Goal: Task Accomplishment & Management: Manage account settings

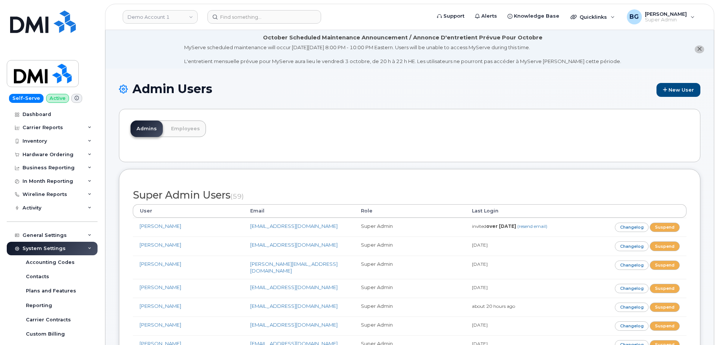
click at [289, 119] on div "Admins Employees" at bounding box center [409, 135] width 581 height 53
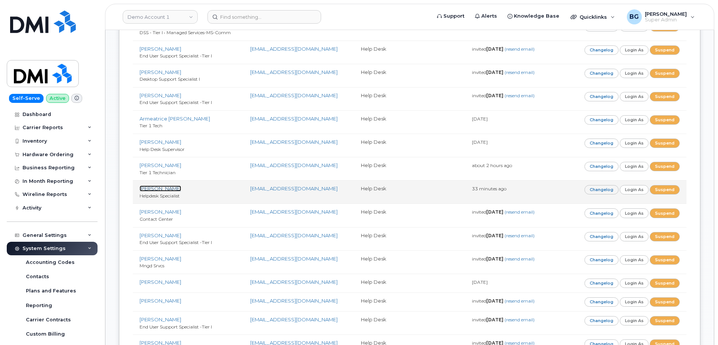
click at [171, 185] on link "[PERSON_NAME]" at bounding box center [160, 188] width 42 height 6
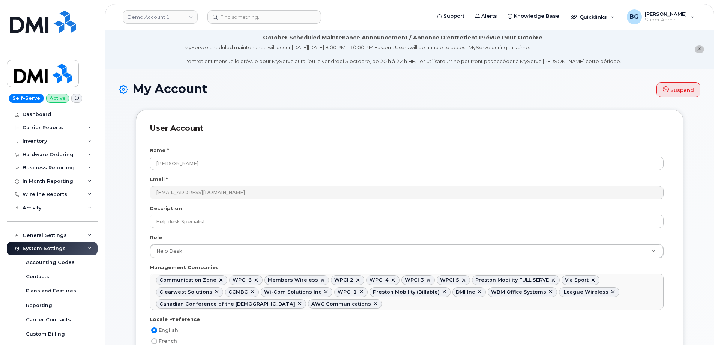
select select
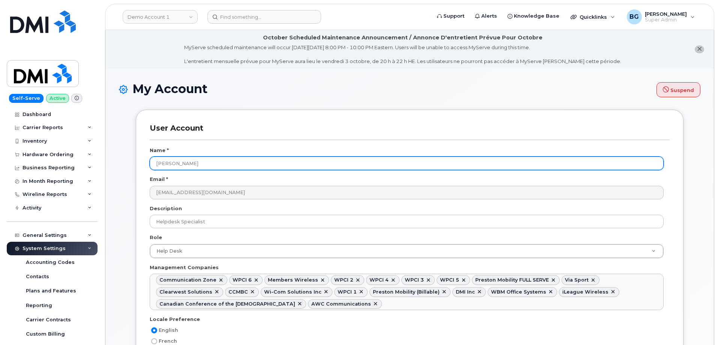
click at [181, 165] on input "[PERSON_NAME]" at bounding box center [407, 162] width 514 height 13
